Goal: Information Seeking & Learning: Learn about a topic

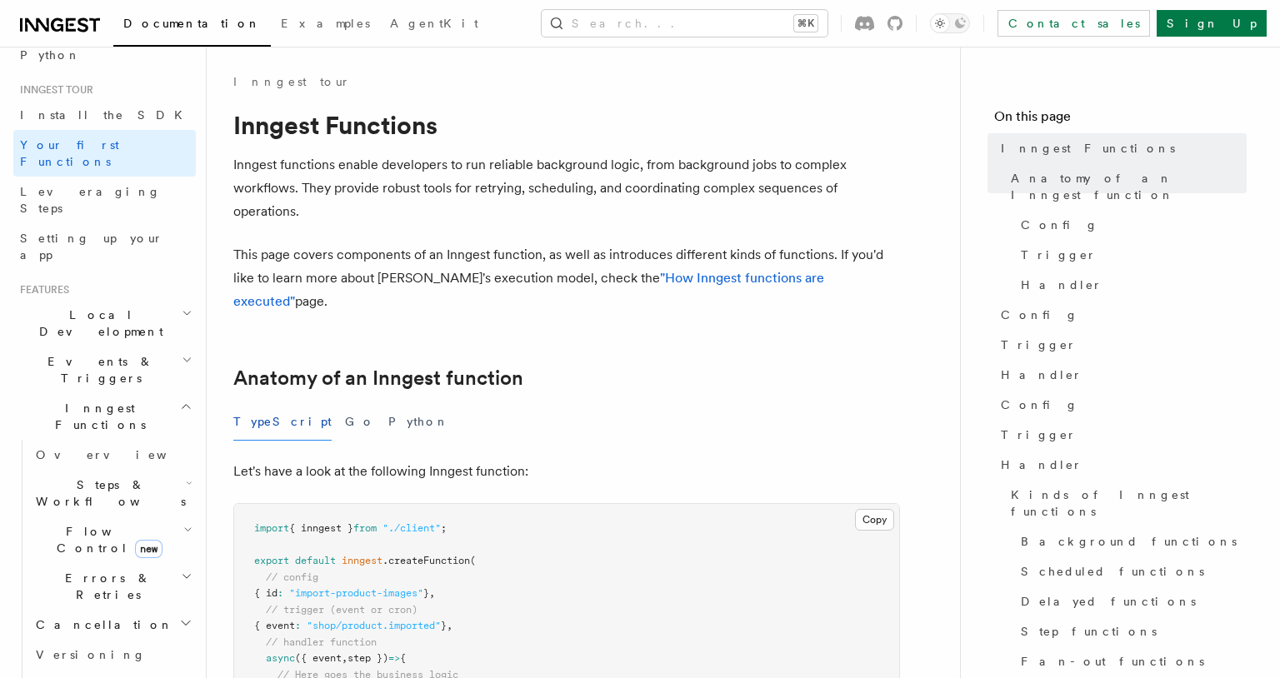
scroll to position [443, 0]
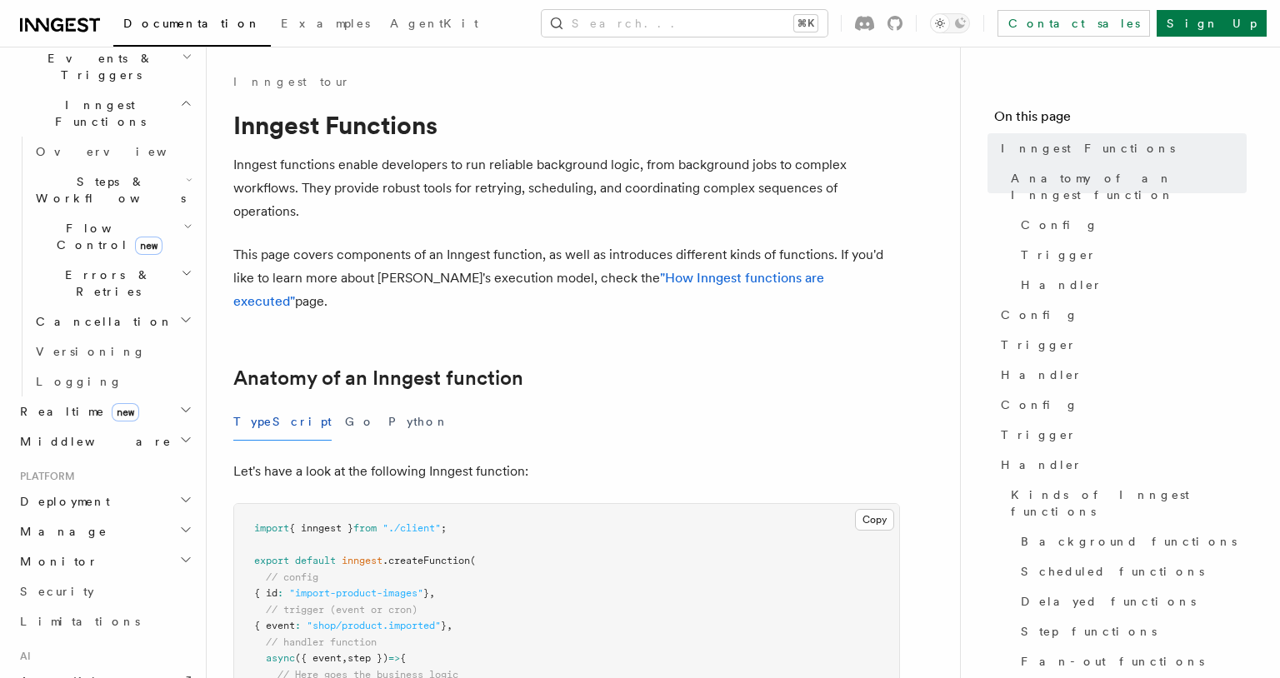
click at [93, 313] on span "Cancellation" at bounding box center [101, 321] width 144 height 17
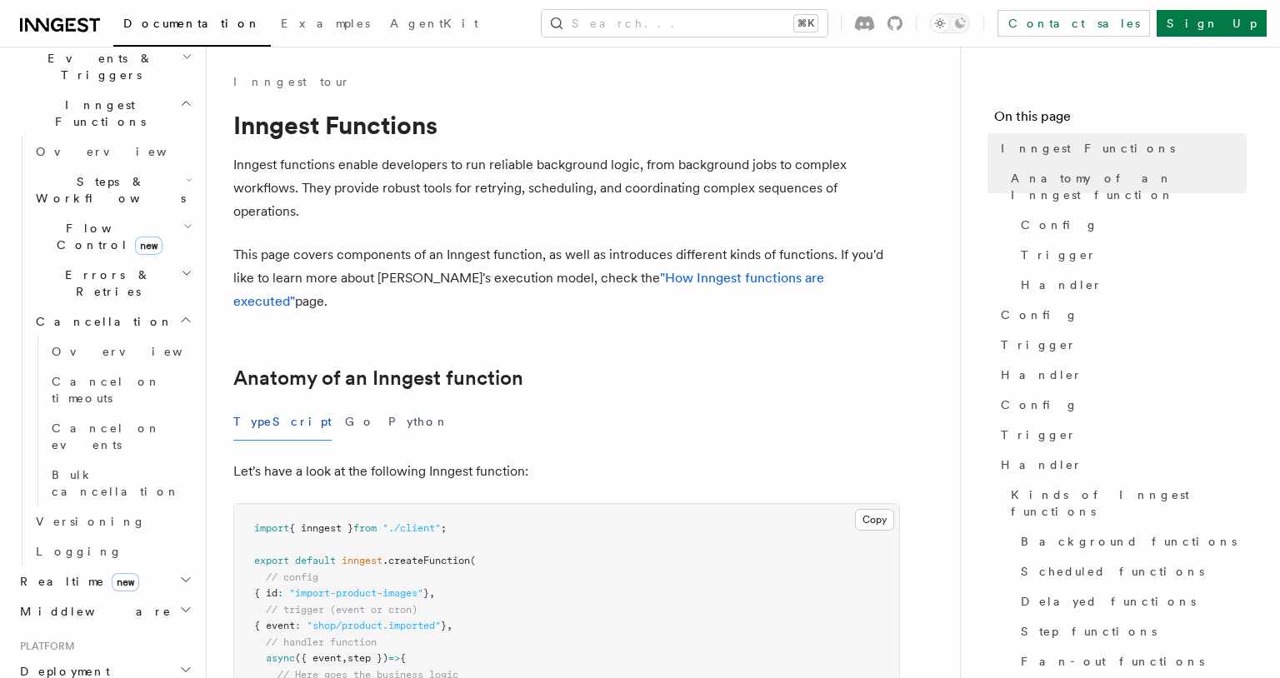
click at [93, 313] on span "Cancellation" at bounding box center [101, 321] width 144 height 17
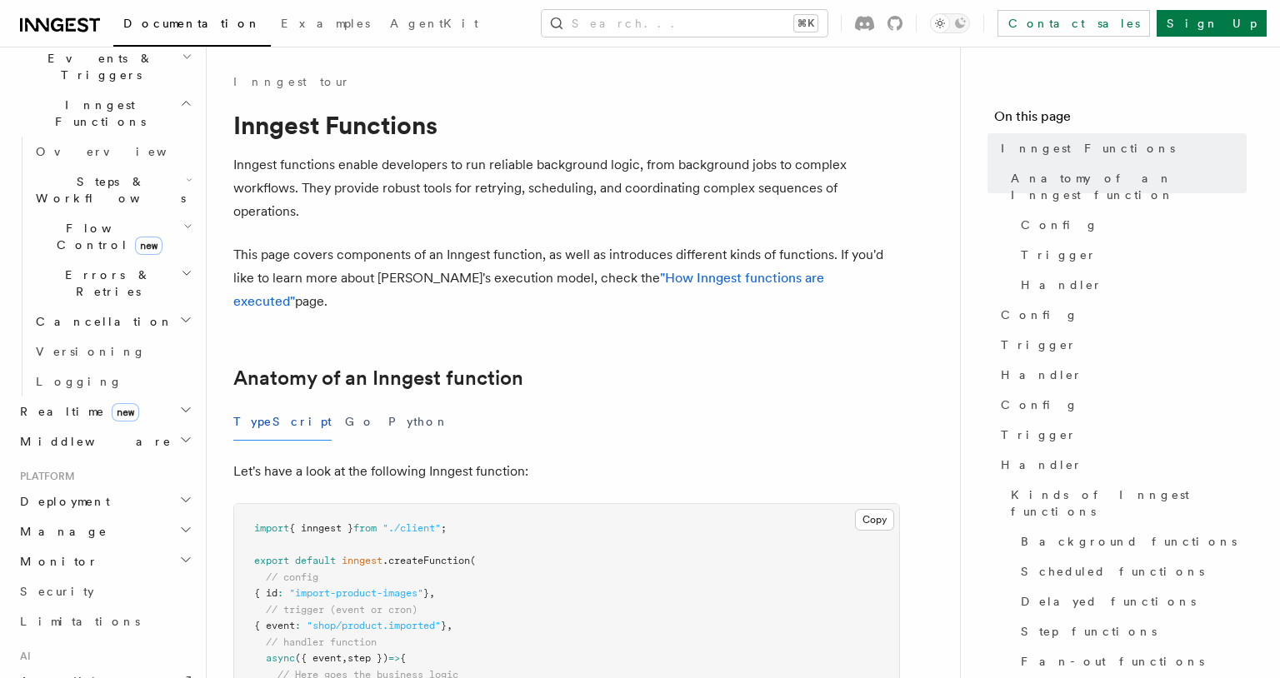
click at [102, 267] on span "Errors & Retries" at bounding box center [105, 283] width 152 height 33
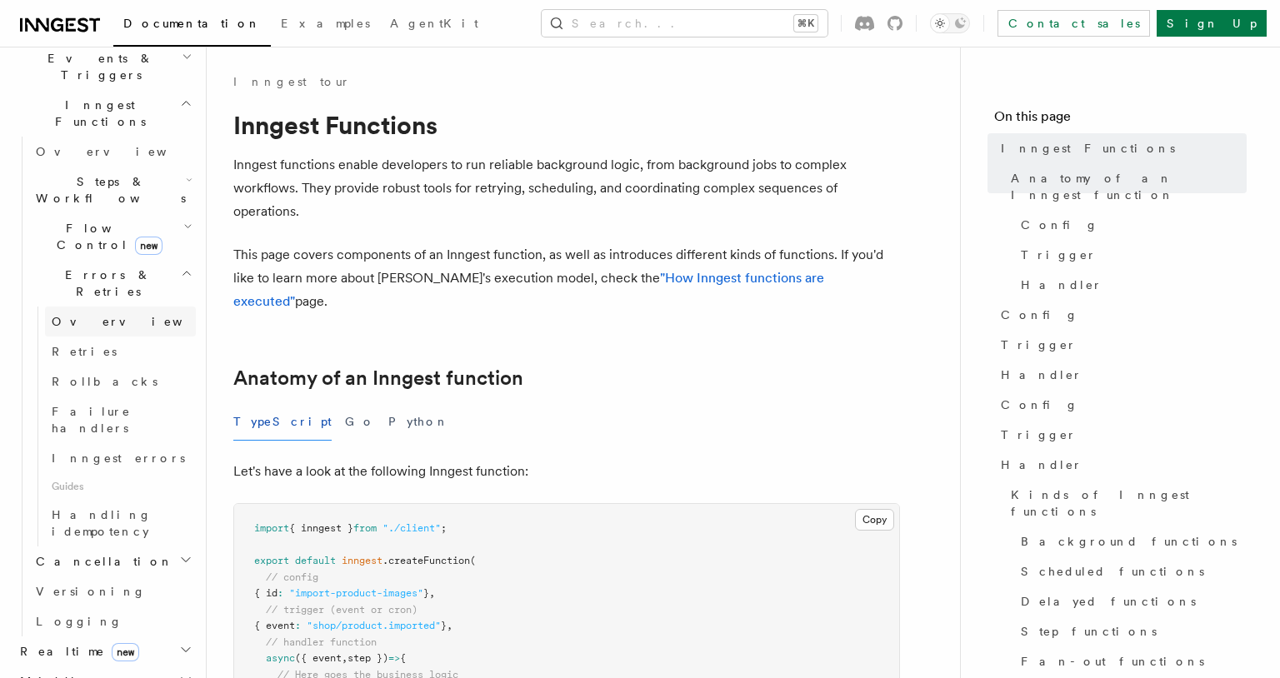
click at [81, 313] on span "Overview" at bounding box center [138, 321] width 172 height 17
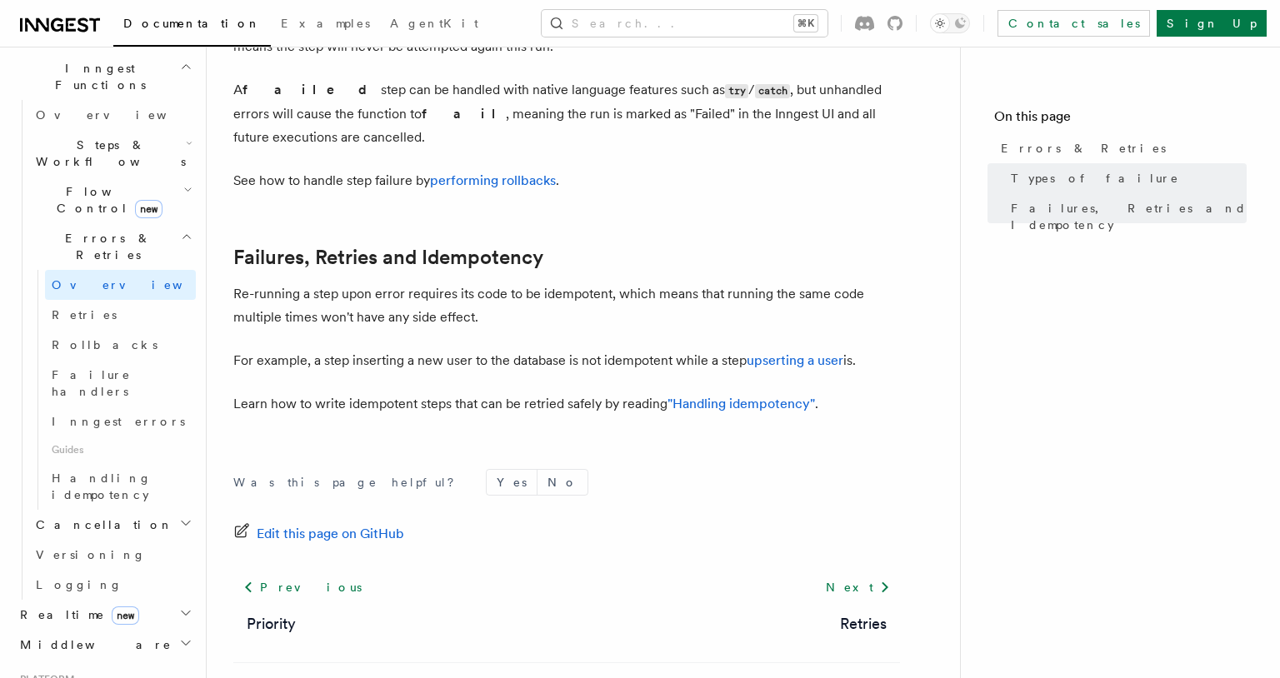
scroll to position [486, 0]
click at [72, 534] on link "Versioning" at bounding box center [112, 549] width 167 height 30
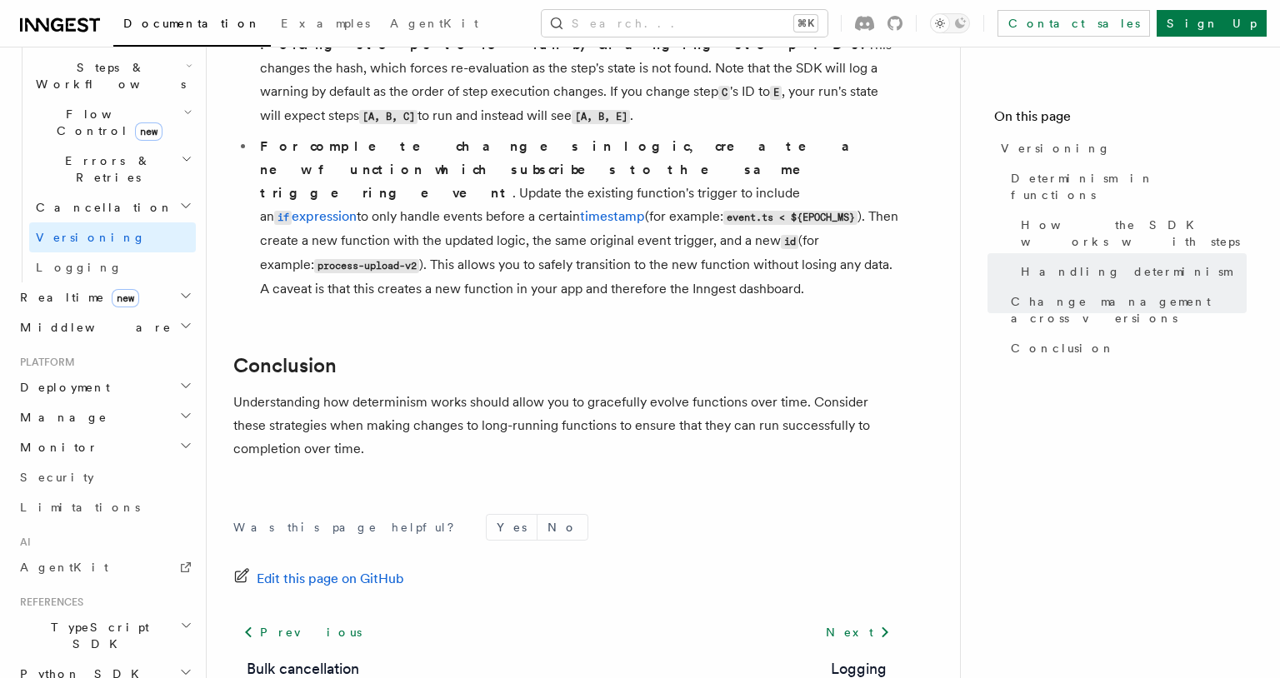
scroll to position [540, 0]
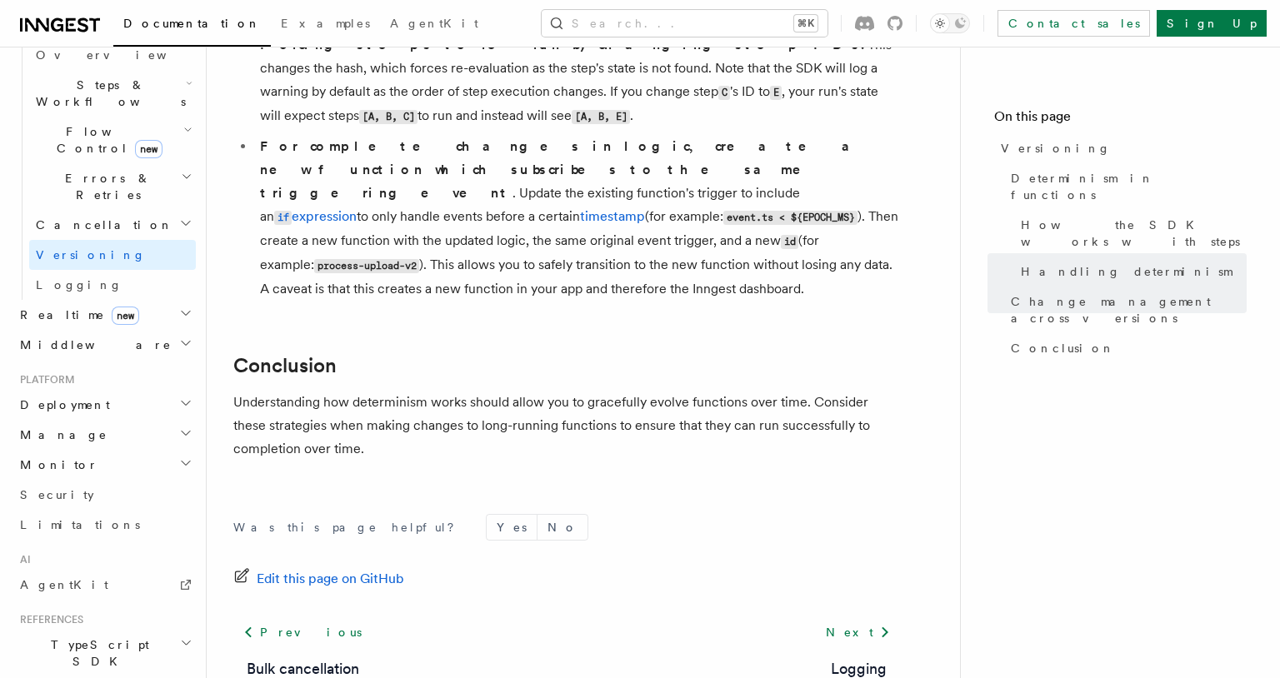
click at [77, 397] on span "Deployment" at bounding box center [61, 405] width 97 height 17
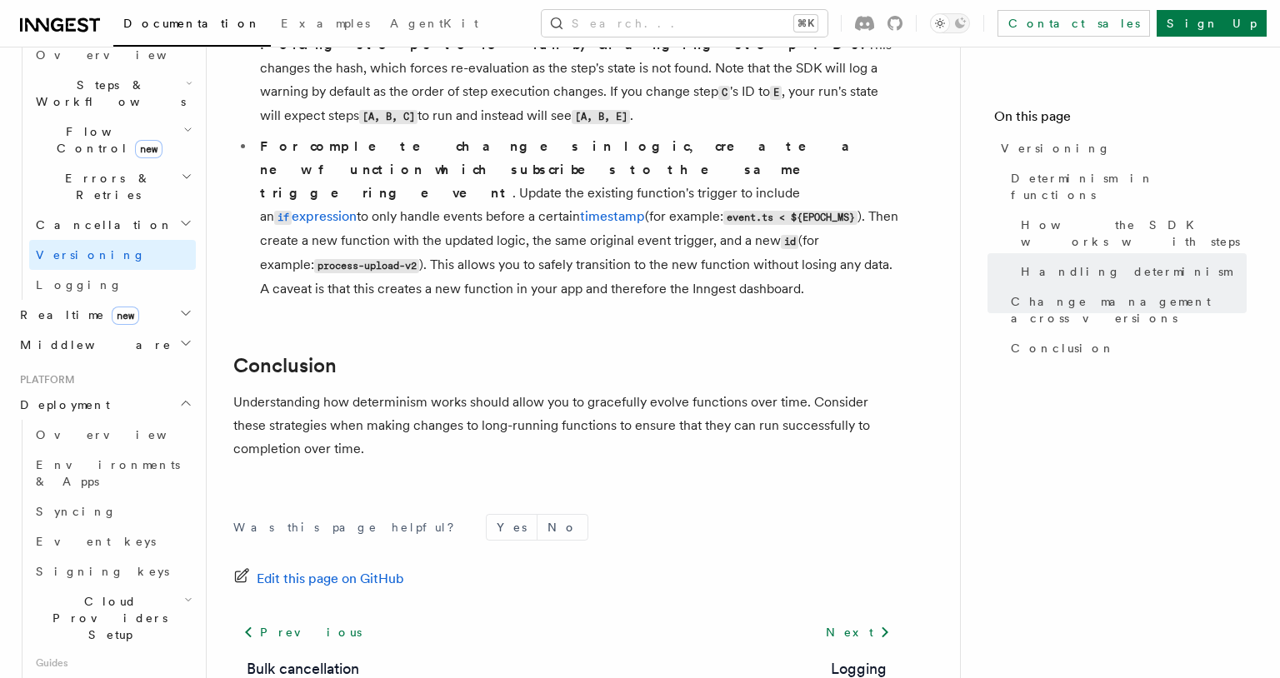
click at [77, 397] on span "Deployment" at bounding box center [61, 405] width 97 height 17
